Goal: Information Seeking & Learning: Learn about a topic

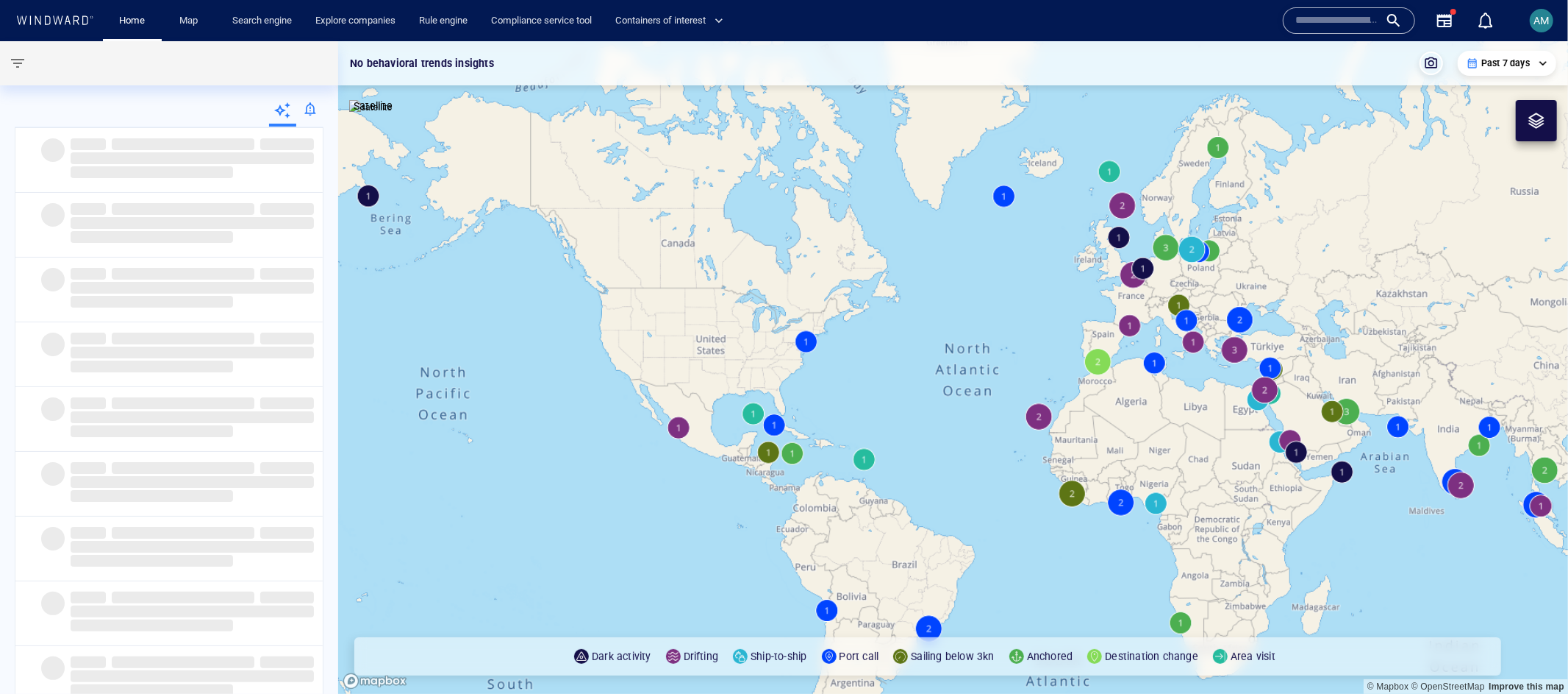
click at [312, 106] on div at bounding box center [310, 111] width 27 height 30
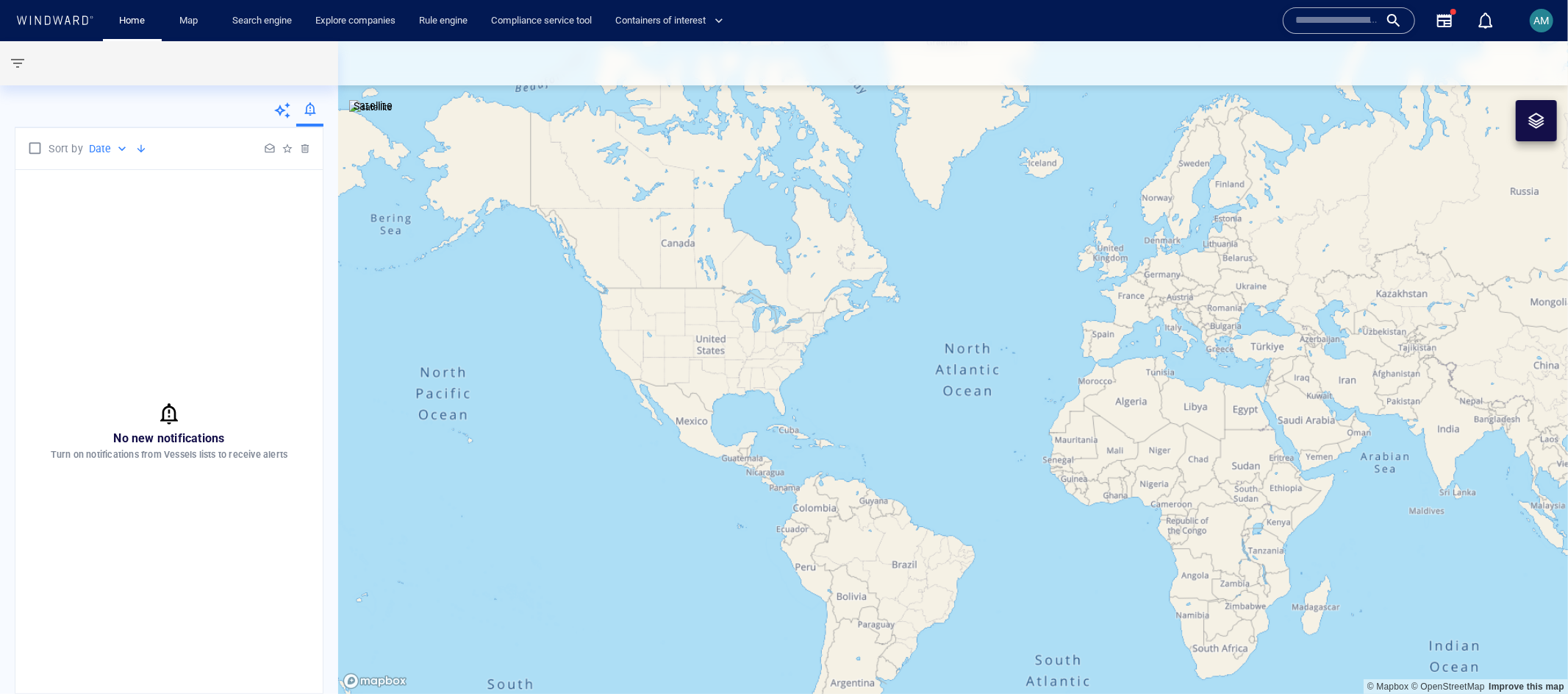
click at [272, 152] on div at bounding box center [270, 148] width 17 height 17
click at [286, 151] on div at bounding box center [287, 148] width 17 height 17
click at [270, 17] on link "Search engine" at bounding box center [262, 20] width 72 height 26
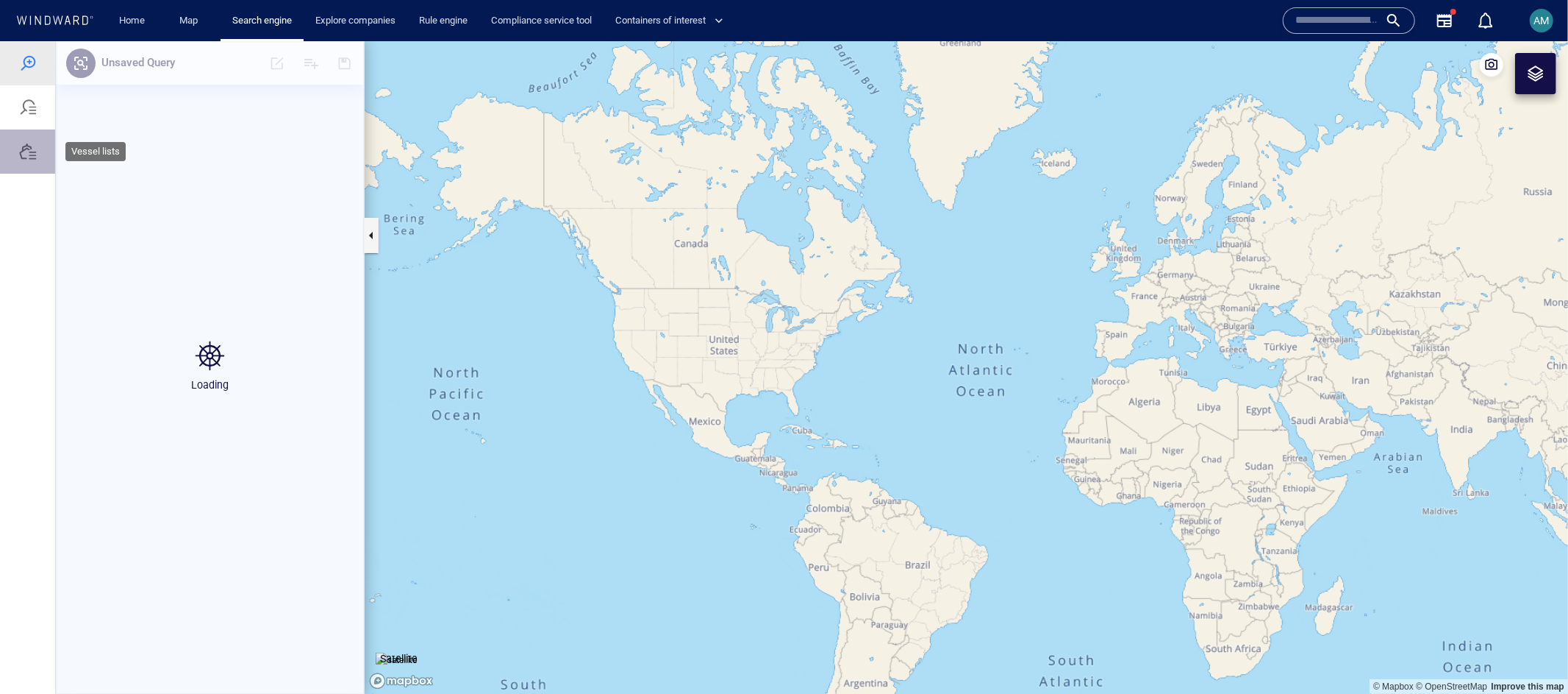
click at [33, 154] on div at bounding box center [28, 150] width 17 height 17
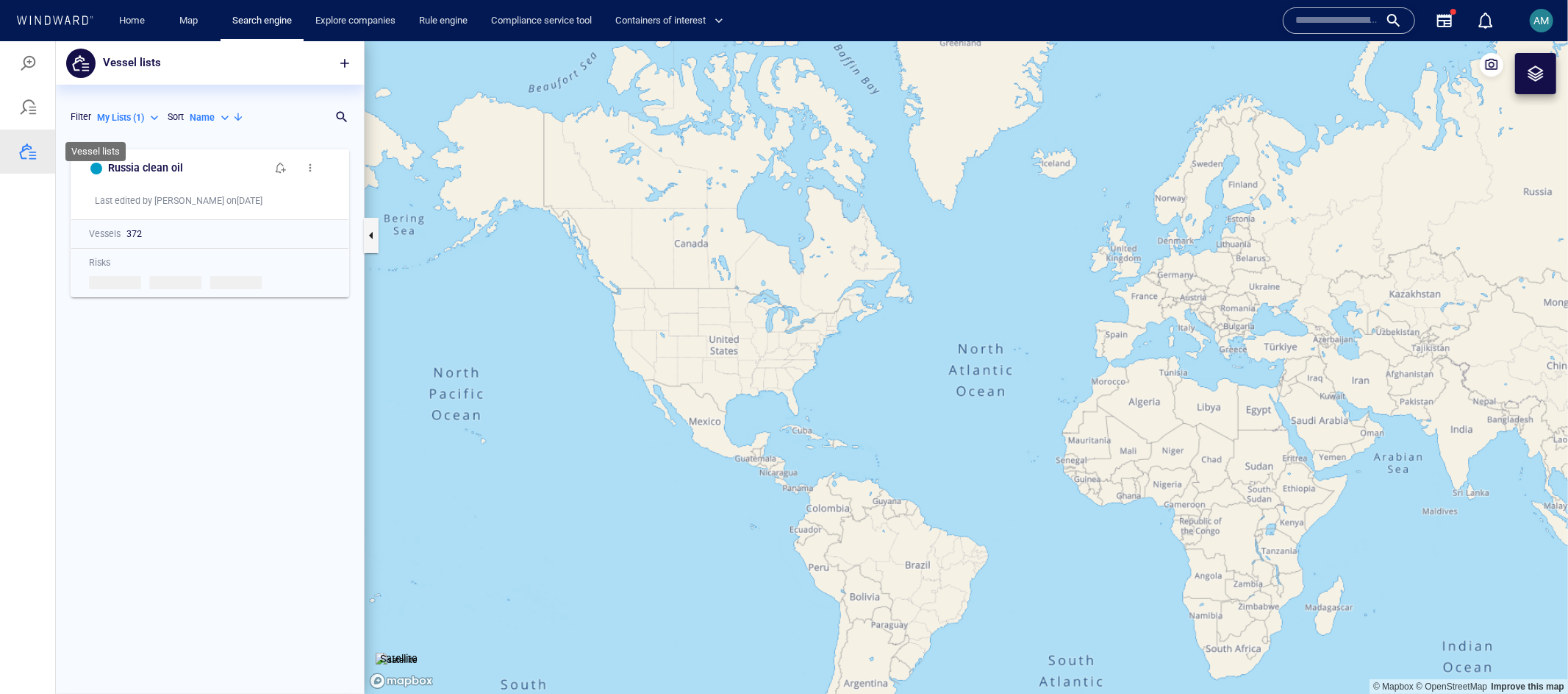
scroll to position [539, 296]
click at [284, 168] on span "button" at bounding box center [280, 167] width 11 height 11
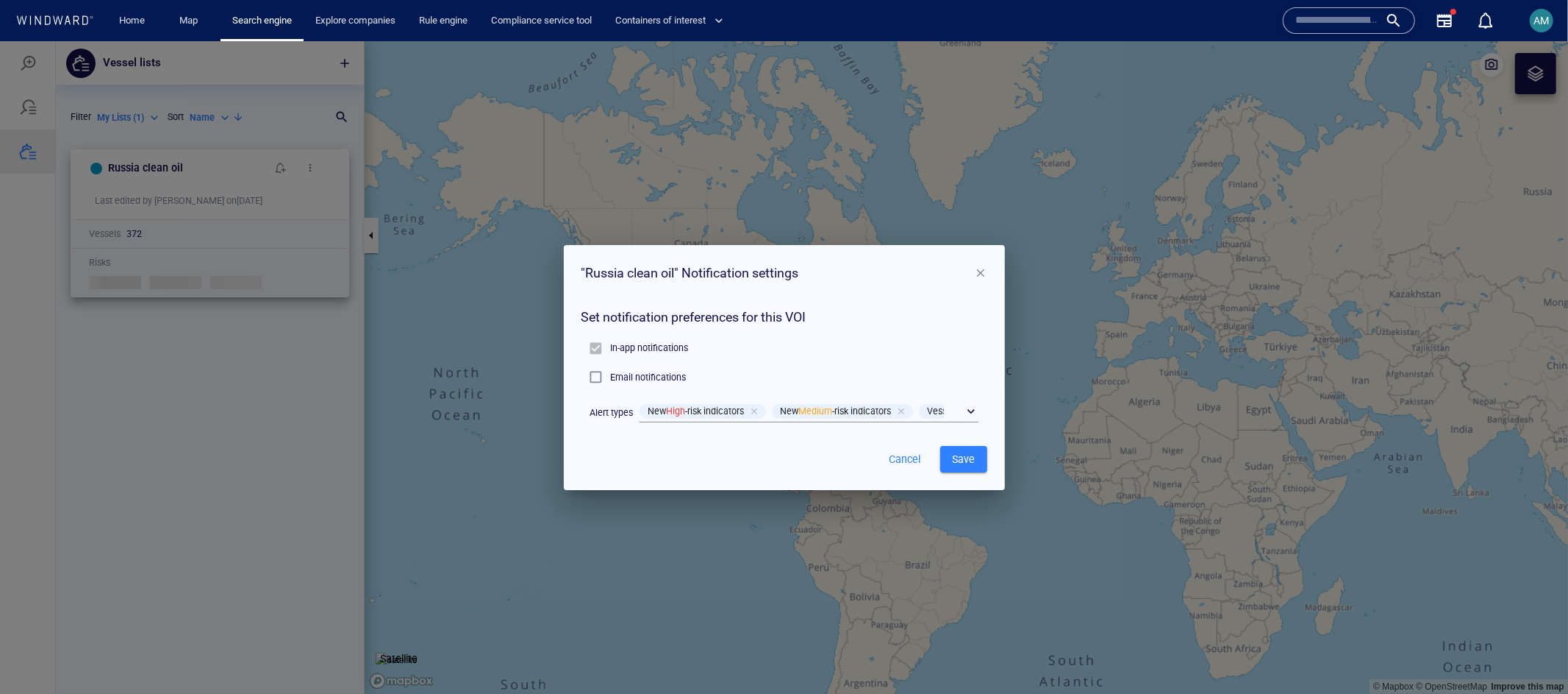
click at [964, 455] on span "Save" at bounding box center [963, 459] width 24 height 18
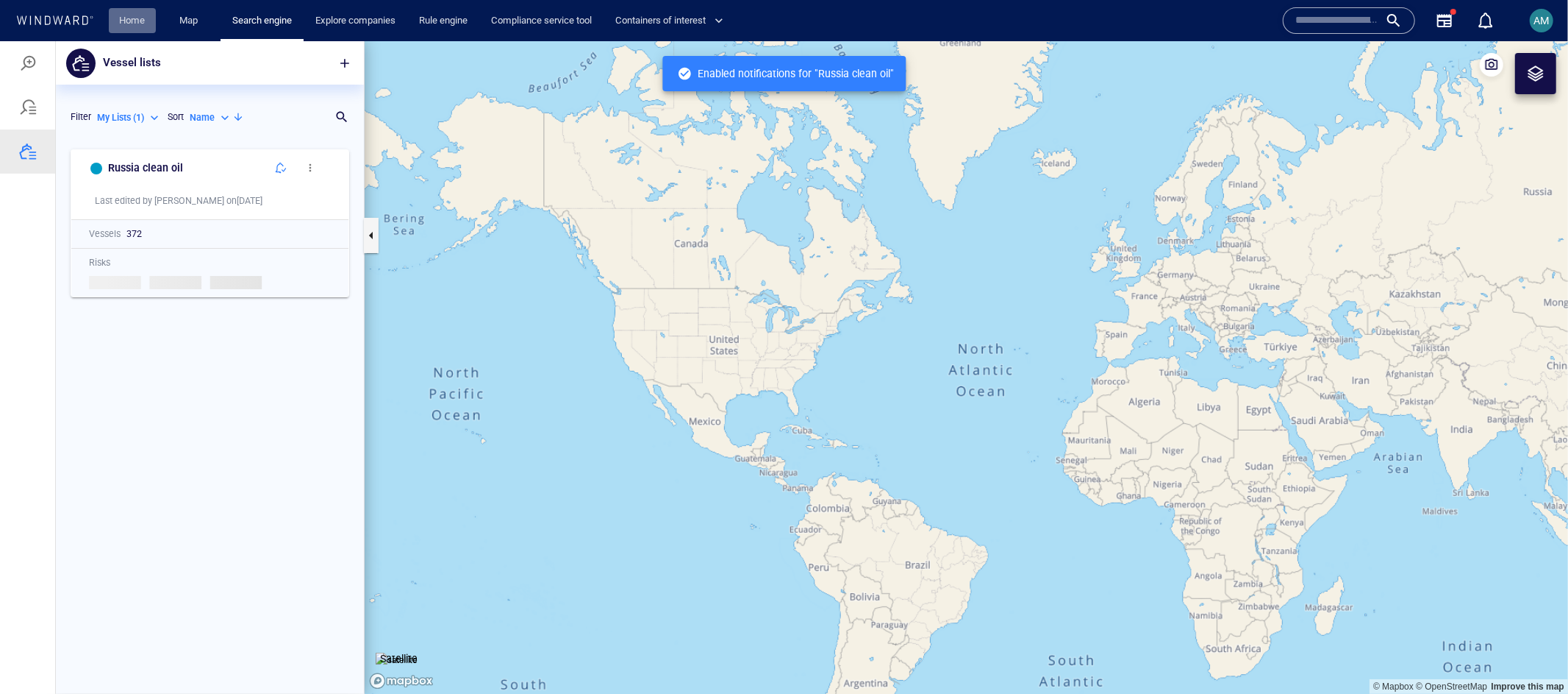
click at [122, 20] on link "Home" at bounding box center [132, 20] width 37 height 26
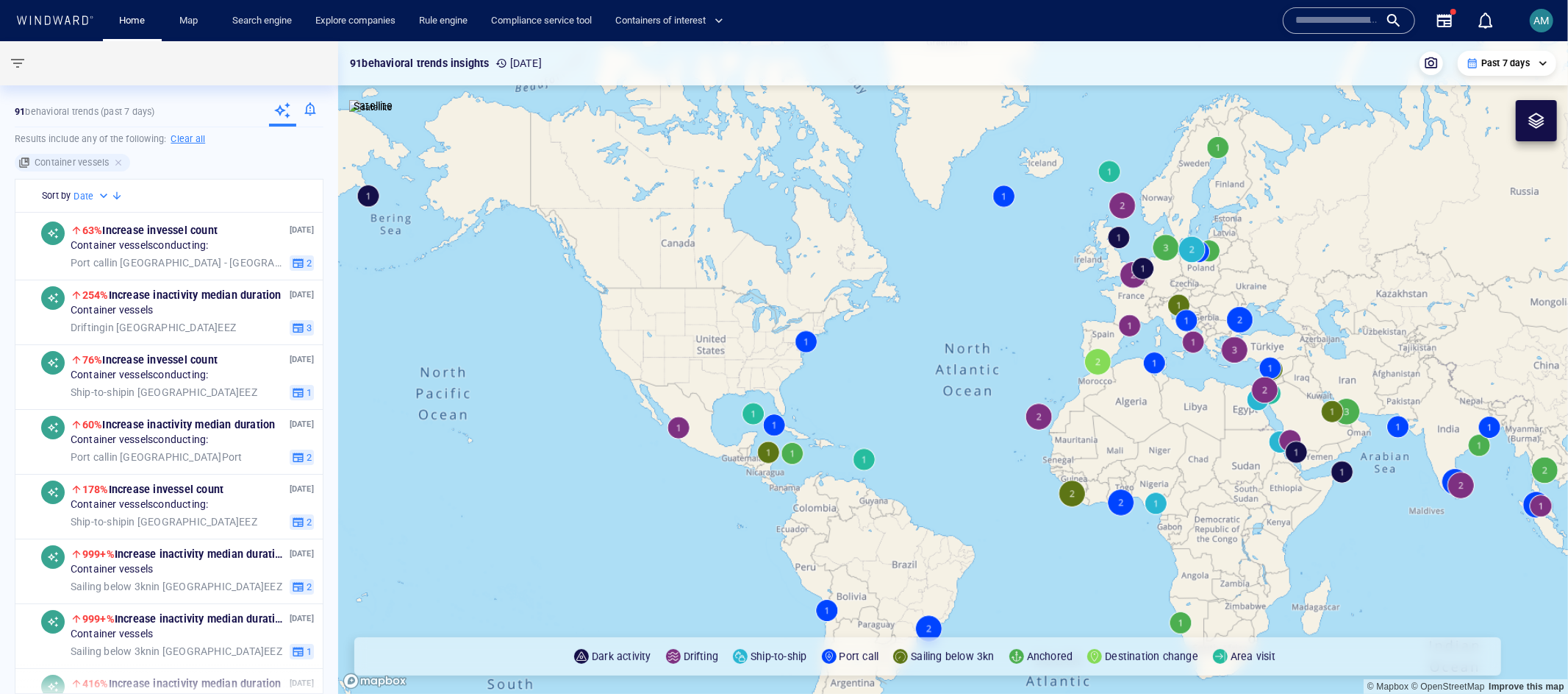
click at [309, 109] on div at bounding box center [310, 111] width 27 height 30
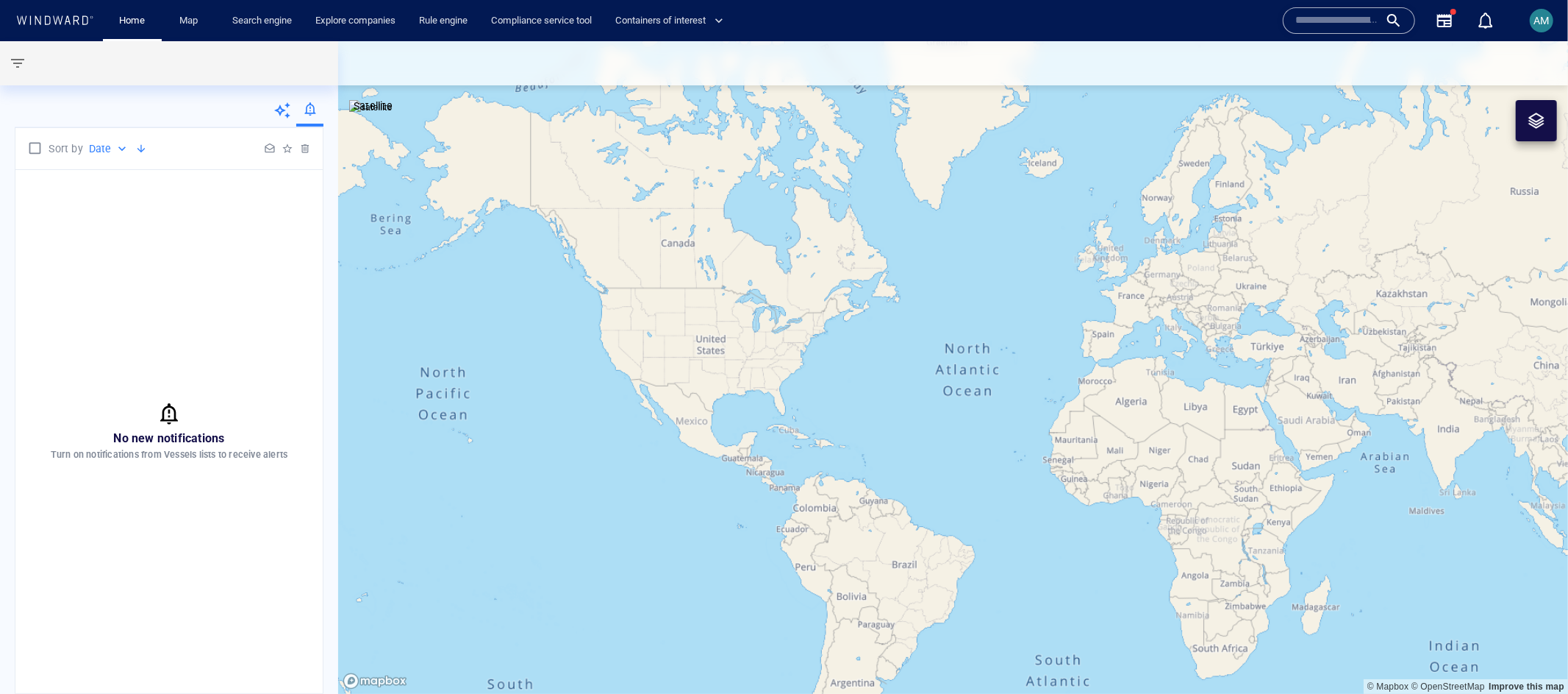
click at [276, 109] on icon at bounding box center [282, 110] width 16 height 16
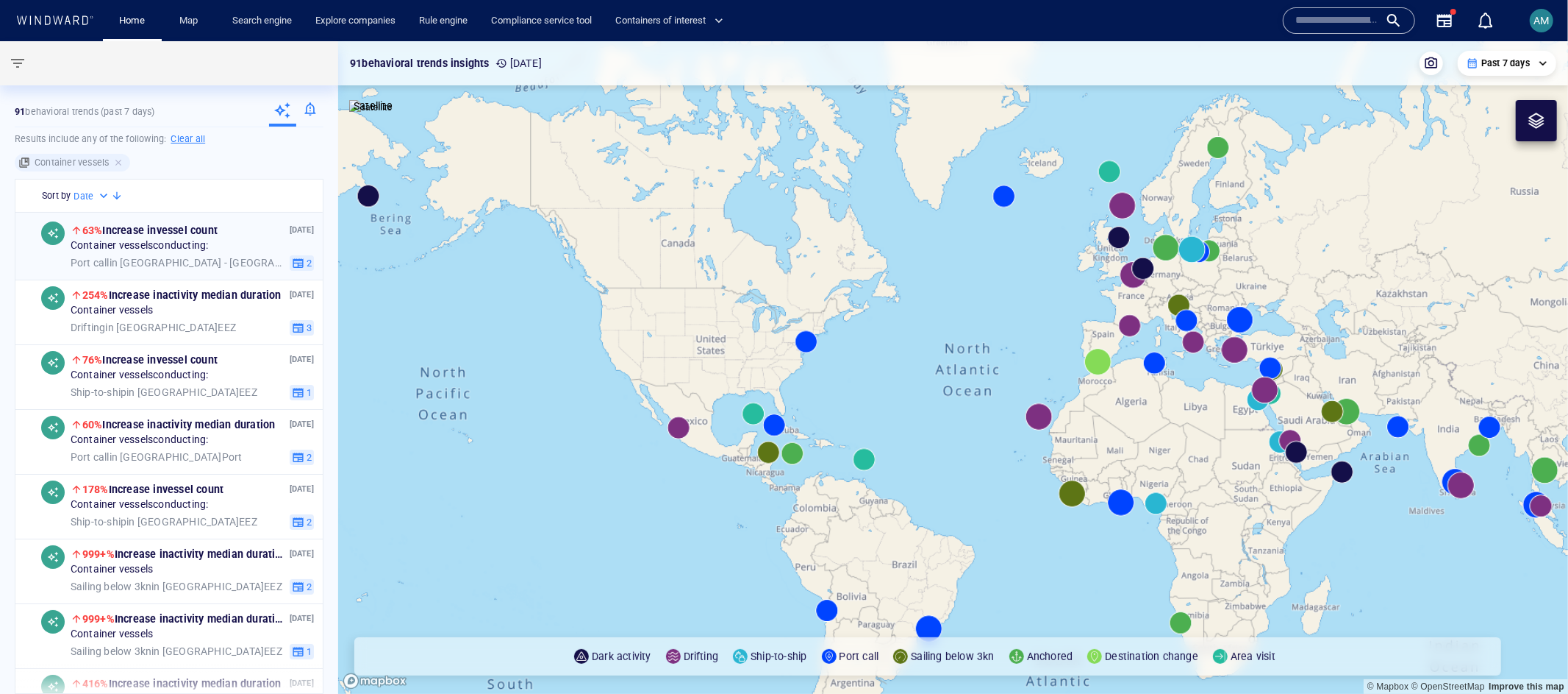
click at [169, 258] on span "Port call in [GEOGRAPHIC_DATA] - [GEOGRAPHIC_DATA] Port" at bounding box center [177, 263] width 213 height 13
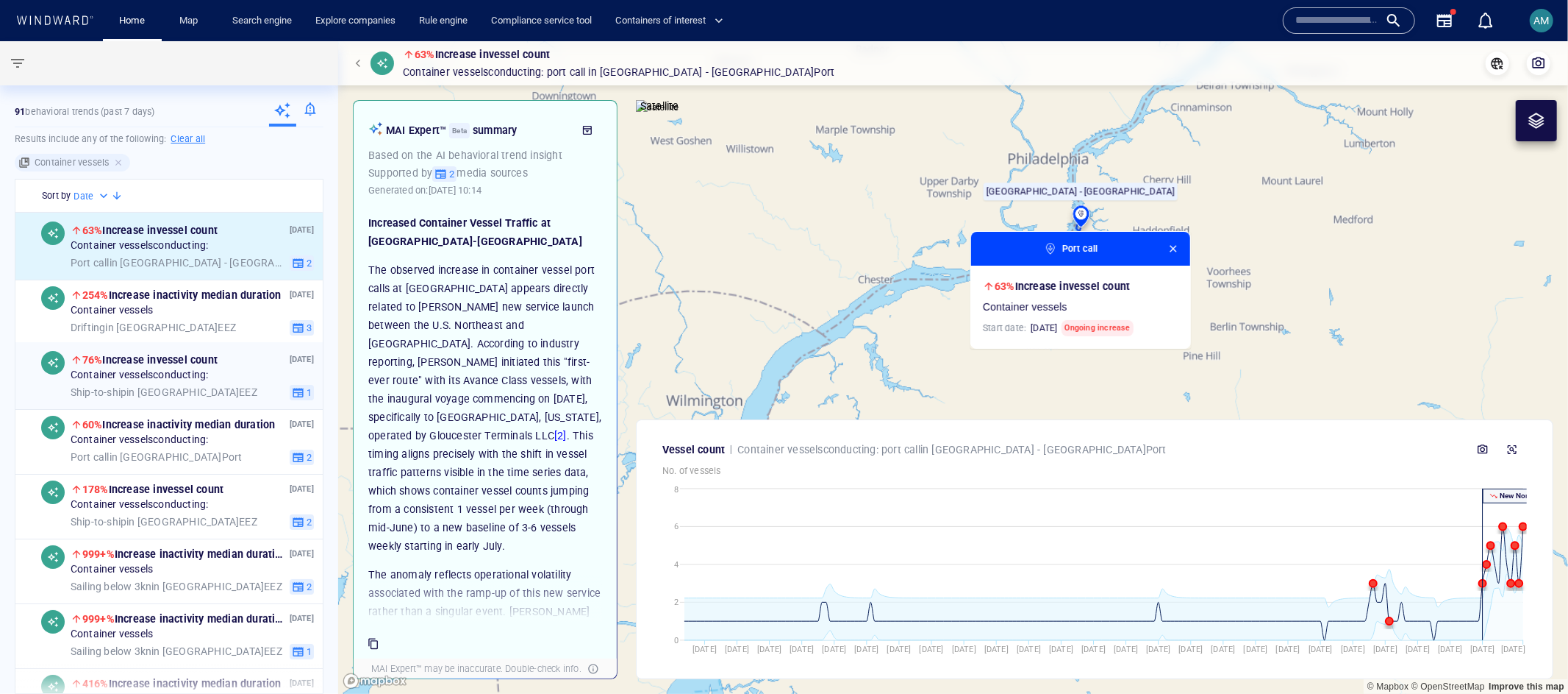
click at [146, 345] on div "[DATE] 76% Increase in vessel count Container vessels conducting: Ship-to-ship …" at bounding box center [168, 375] width 307 height 68
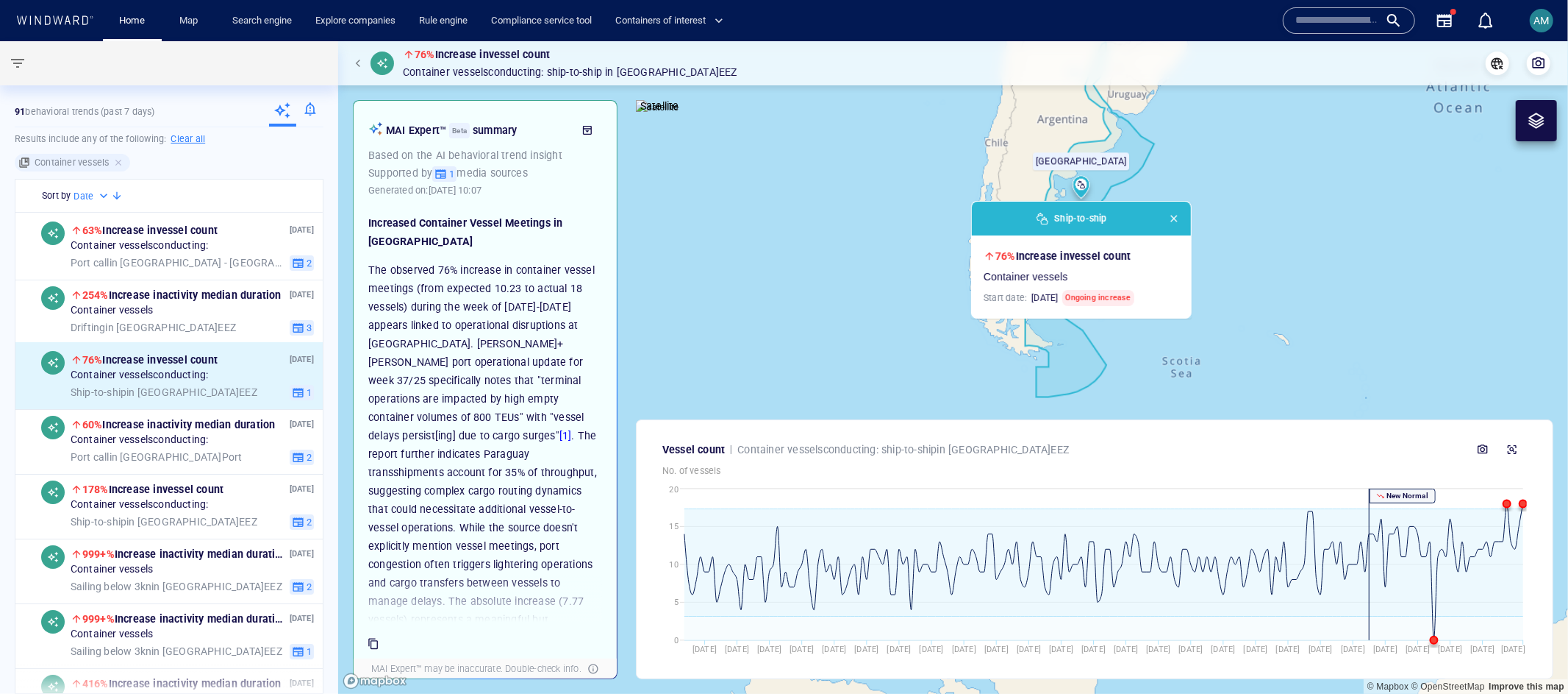
click at [309, 109] on div at bounding box center [310, 111] width 27 height 30
